Goal: Obtain resource: Download file/media

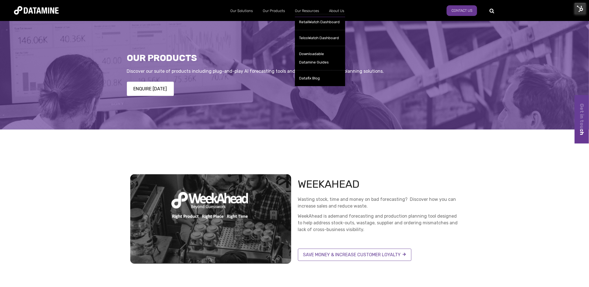
click at [264, 107] on div at bounding box center [294, 75] width 589 height 110
click at [234, 103] on div at bounding box center [294, 75] width 589 height 110
click at [580, 9] on img at bounding box center [581, 9] width 12 height 12
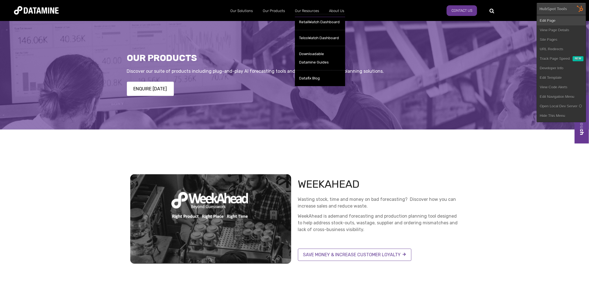
click at [561, 21] on link "Edit Page" at bounding box center [561, 21] width 49 height 10
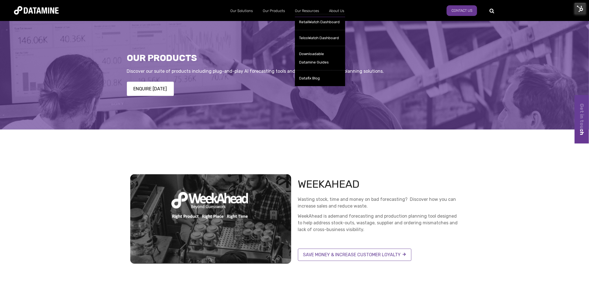
click at [315, 150] on div "Weekahead Wasting stock, time and money on bad forecasting? Discover how you ca…" at bounding box center [294, 218] width 589 height 145
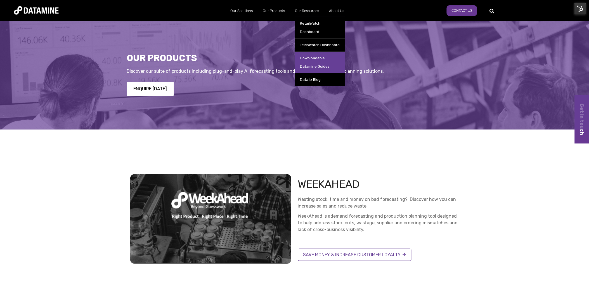
click at [316, 51] on link "Downloadable Datamine Guides" at bounding box center [320, 62] width 50 height 22
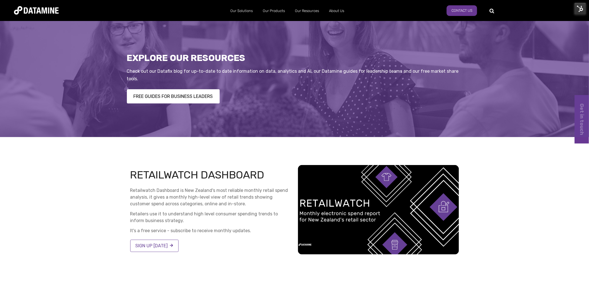
click at [265, 103] on div "FREE GUIDES FOR BUSINESS LEADERS" at bounding box center [295, 96] width 336 height 14
click at [577, 9] on img at bounding box center [581, 9] width 12 height 12
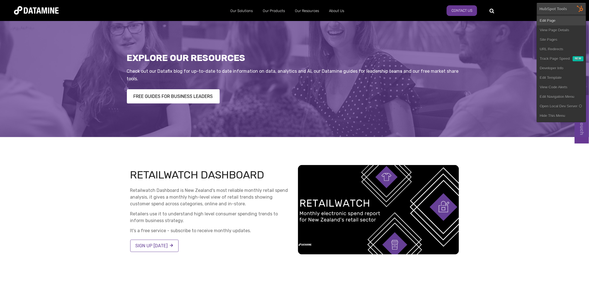
click at [559, 20] on link "Edit Page" at bounding box center [561, 21] width 49 height 10
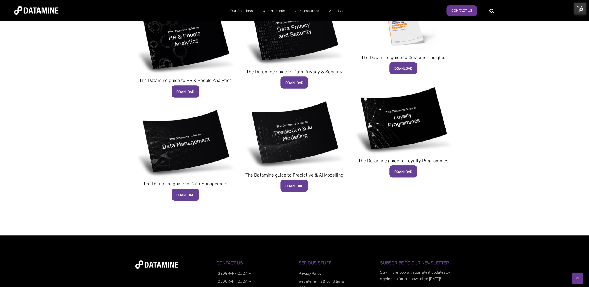
scroll to position [342, 0]
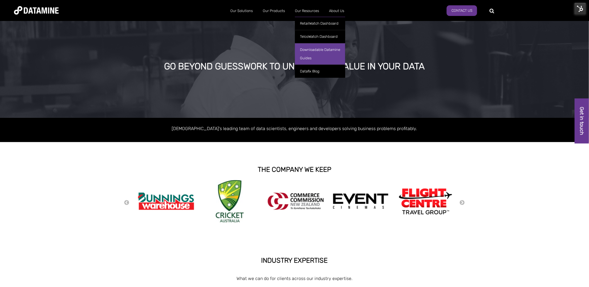
click at [311, 49] on link "Downloadable Datamine Guides" at bounding box center [320, 54] width 50 height 22
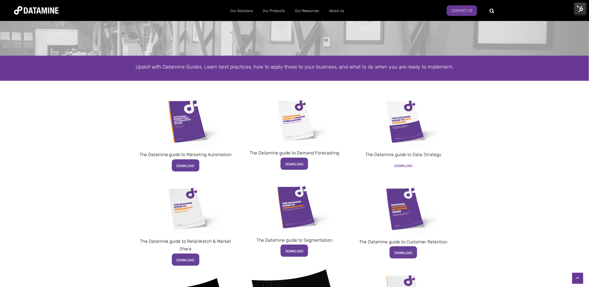
click at [404, 166] on span "DOWNLOAD" at bounding box center [404, 166] width 18 height 4
click at [190, 166] on span "DOWNLOAD" at bounding box center [186, 166] width 18 height 4
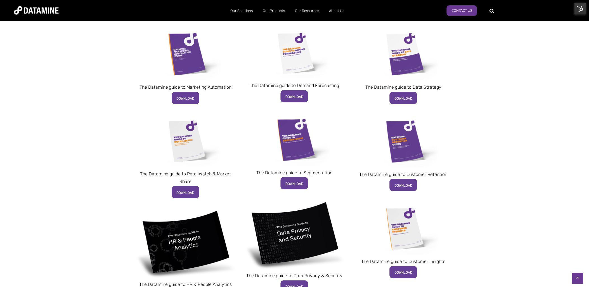
scroll to position [127, 0]
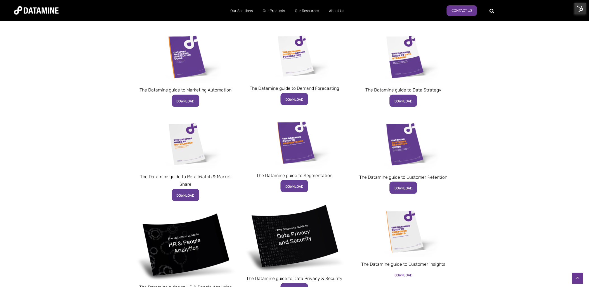
click at [409, 274] on span "DOWNLOAD" at bounding box center [404, 276] width 18 height 4
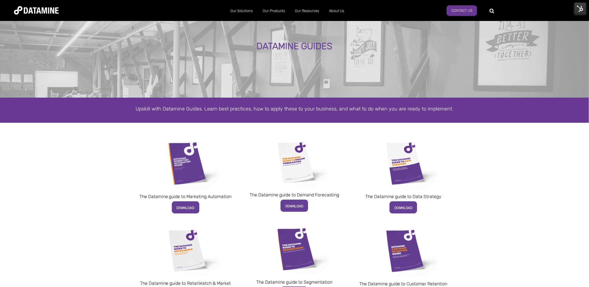
scroll to position [31, 0]
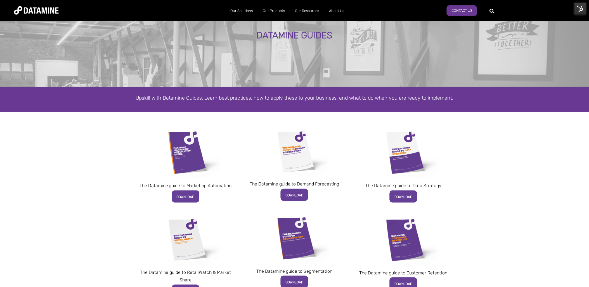
click at [299, 153] on img at bounding box center [294, 151] width 77 height 51
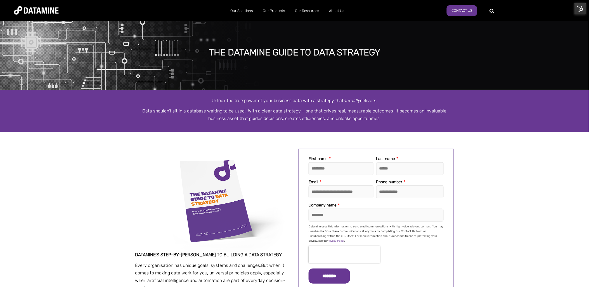
click at [138, 135] on div at bounding box center [294, 140] width 589 height 17
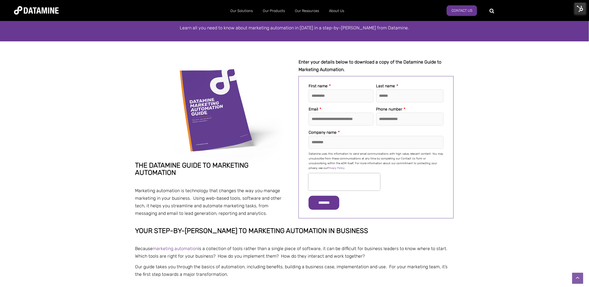
scroll to position [31, 0]
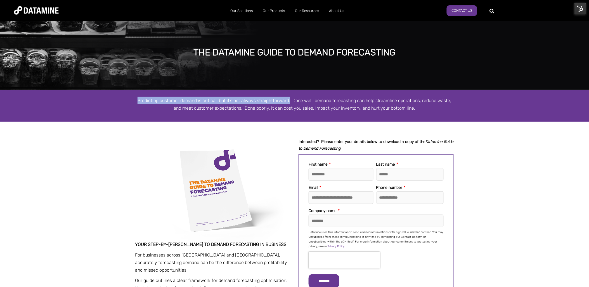
drag, startPoint x: 286, startPoint y: 100, endPoint x: 126, endPoint y: 97, distance: 160.3
click at [126, 97] on div "Predicting customer demand is critical, but it’s not always straightforward. Do…" at bounding box center [294, 106] width 589 height 32
copy p "Predicting customer demand is critical, but it’s not always straightforward."
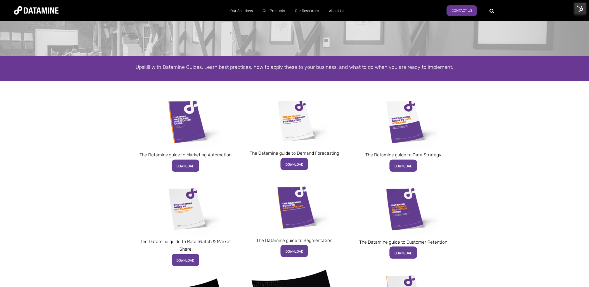
scroll to position [93, 0]
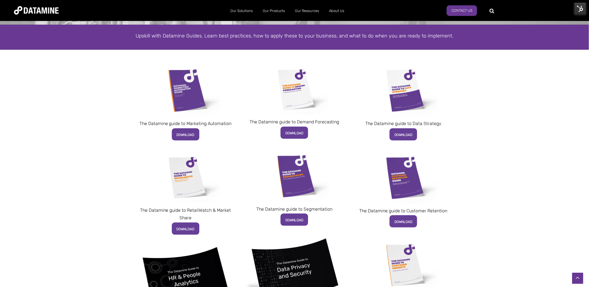
click at [301, 173] on img at bounding box center [295, 176] width 80 height 53
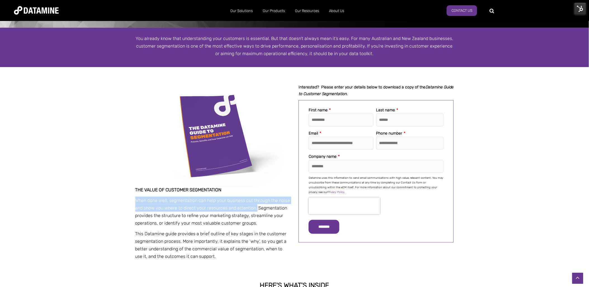
drag, startPoint x: 255, startPoint y: 208, endPoint x: 113, endPoint y: 195, distance: 142.4
click at [113, 195] on div "**********" at bounding box center [294, 178] width 589 height 189
copy p "When done well, segmentation can help your business cut through the noise and s…"
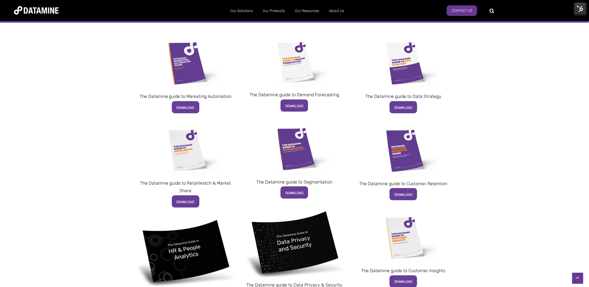
scroll to position [155, 0]
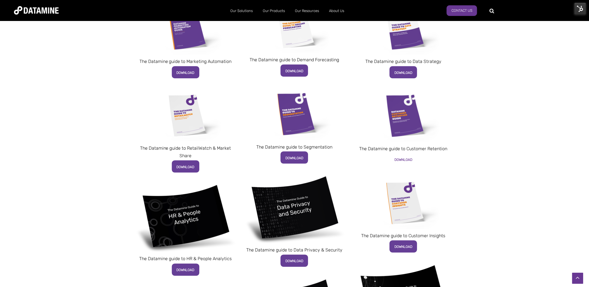
click at [404, 160] on span "DOWNLOAD" at bounding box center [404, 160] width 18 height 4
click at [185, 162] on link "DOWNLOAD" at bounding box center [185, 167] width 27 height 12
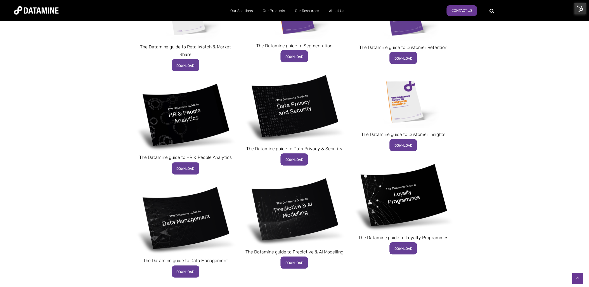
scroll to position [248, 0]
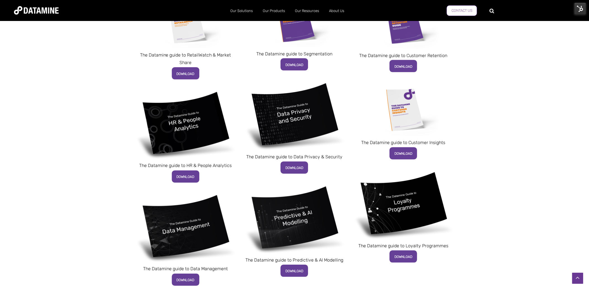
click at [459, 8] on link "Contact us" at bounding box center [462, 10] width 30 height 11
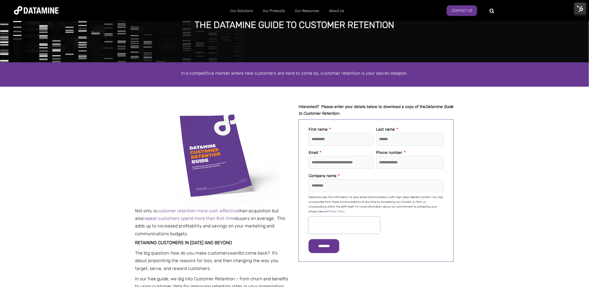
scroll to position [62, 0]
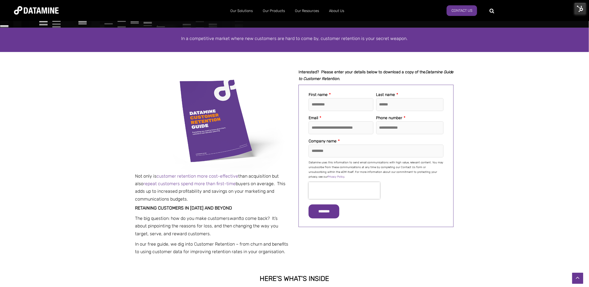
drag, startPoint x: 409, startPoint y: 37, endPoint x: 119, endPoint y: 33, distance: 290.1
click at [119, 33] on div "In a competitive market where new customers are hard to come by, customer reten…" at bounding box center [294, 40] width 589 height 24
copy span "In a competitive market where new customers are hard to come by, customer reten…"
click at [220, 118] on img at bounding box center [212, 120] width 155 height 103
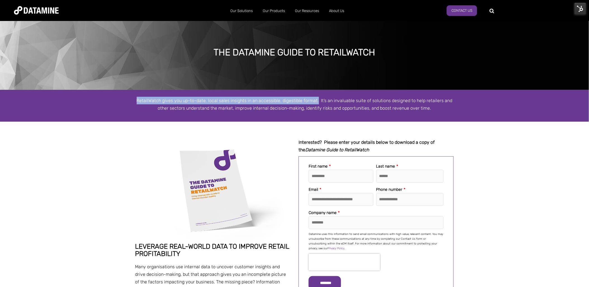
drag, startPoint x: 312, startPoint y: 99, endPoint x: 140, endPoint y: 99, distance: 172.0
click at [140, 99] on p "RetailWatch gives you up-to-date, local sales insights in an accessible, digest…" at bounding box center [294, 104] width 319 height 15
copy p "RetailWatch gives you up-to-date, local sales insights in an accessible, digest…"
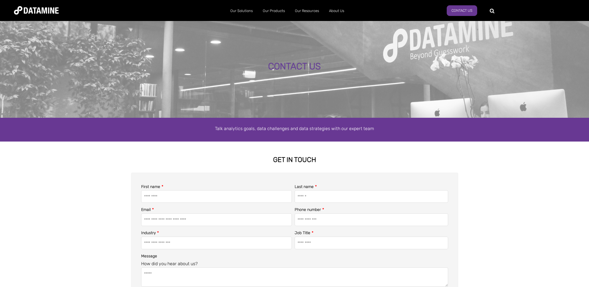
select select "**********"
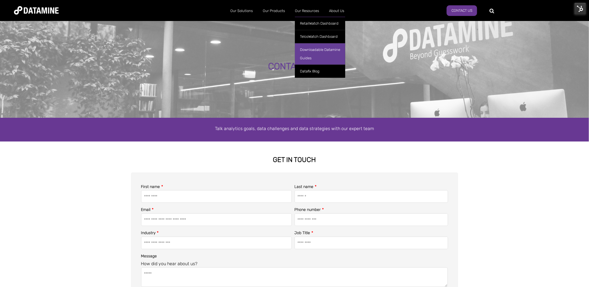
click at [315, 50] on link "Downloadable Datamine Guides" at bounding box center [320, 54] width 50 height 22
